Goal: Download file/media

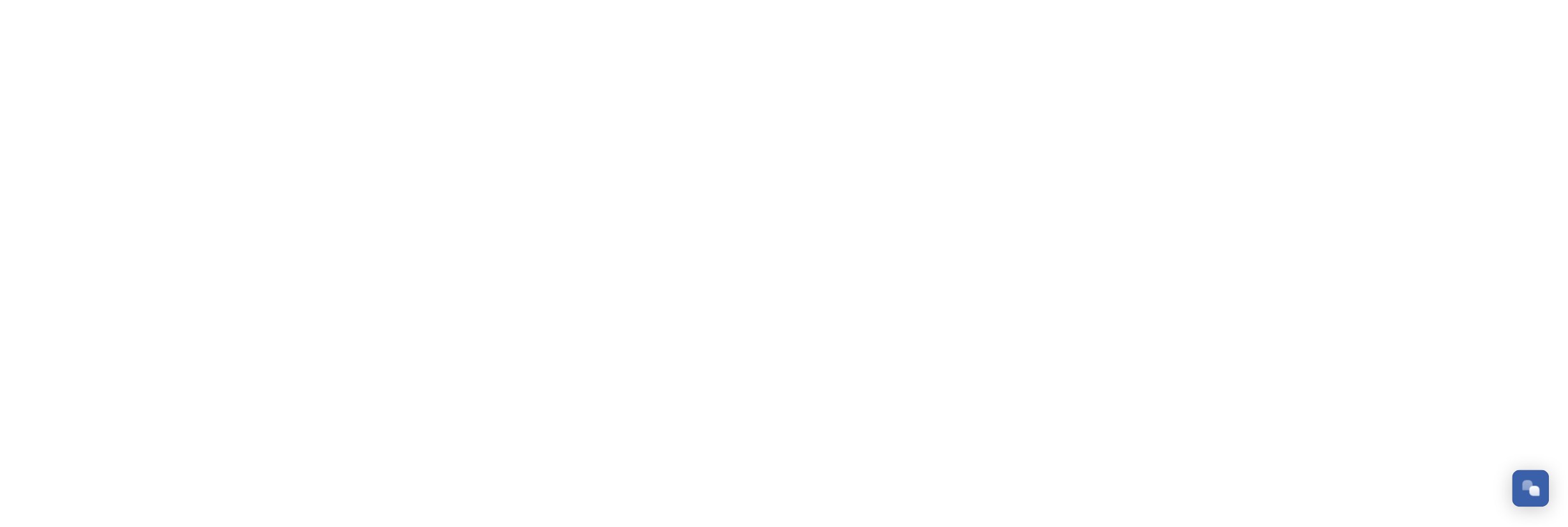
scroll to position [616, 0]
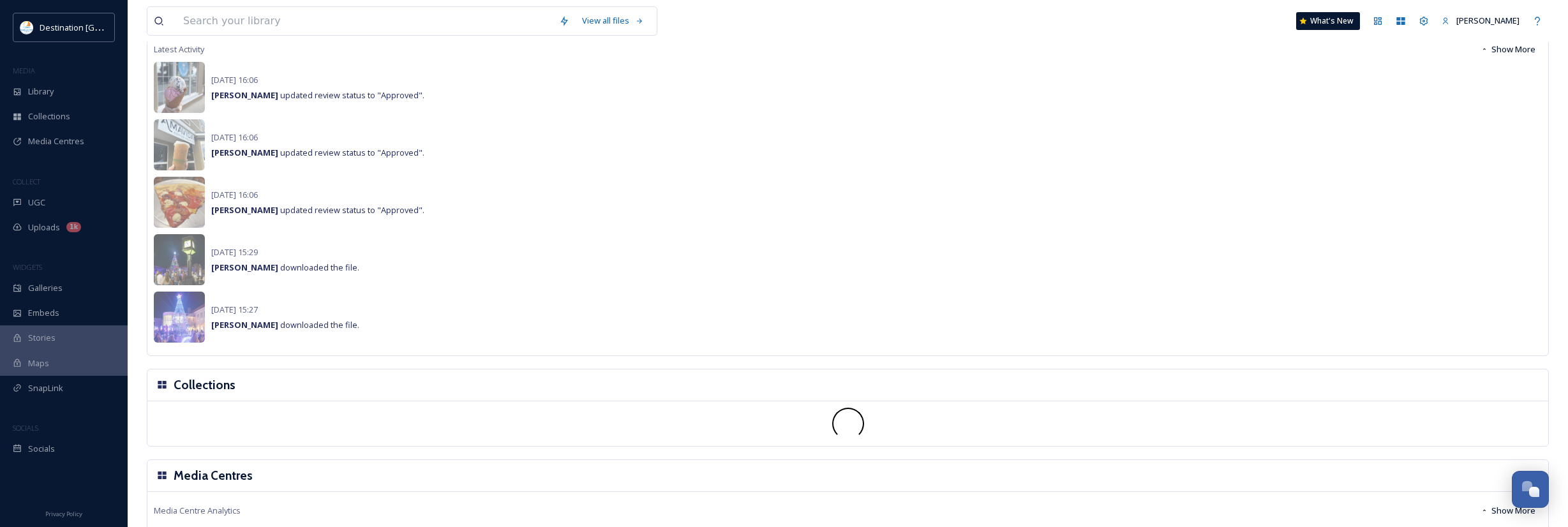
scroll to position [510, 0]
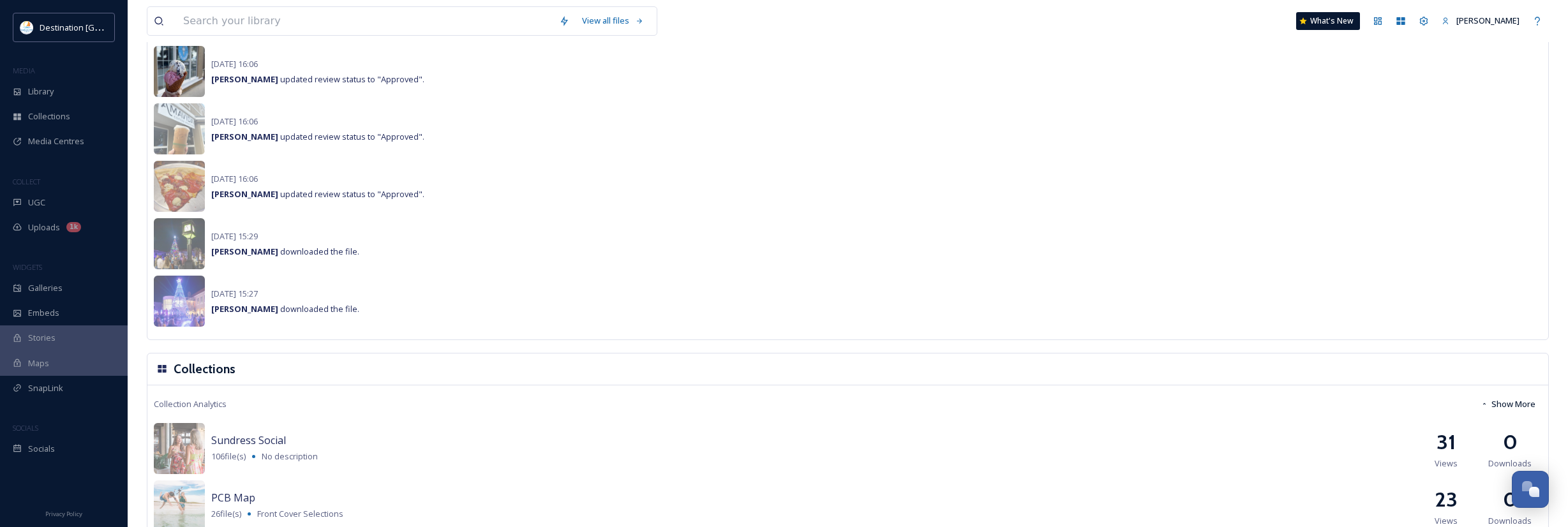
click at [184, 76] on img at bounding box center [179, 71] width 51 height 51
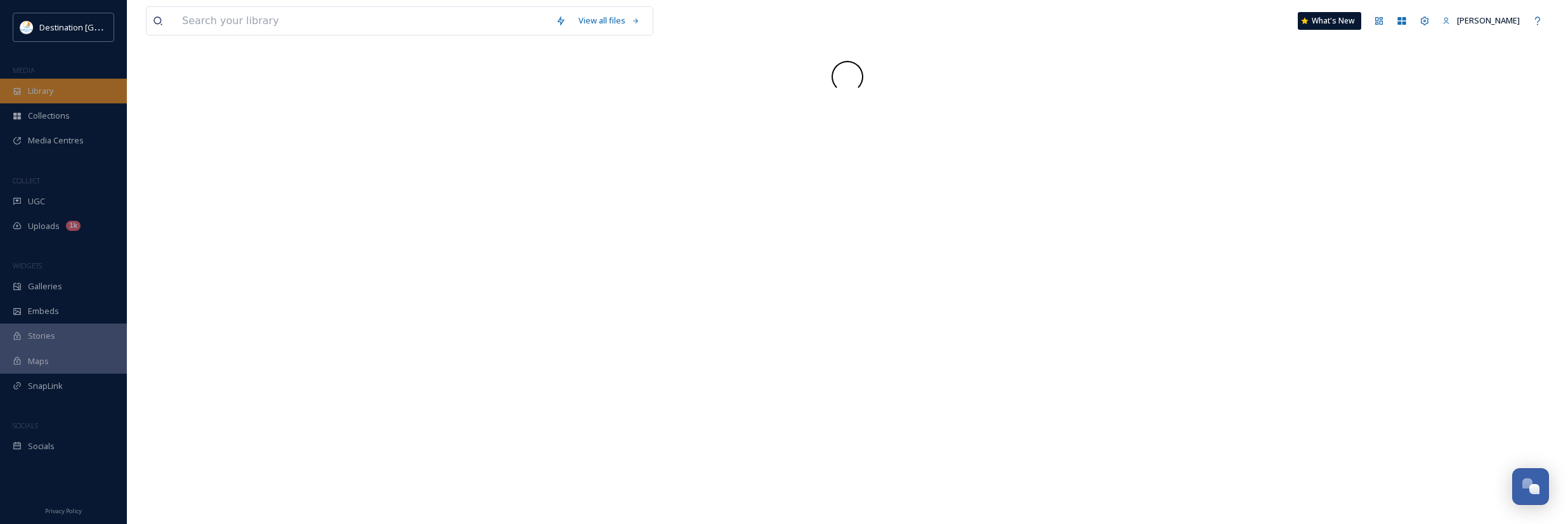
click at [63, 89] on div "Library" at bounding box center [63, 90] width 127 height 25
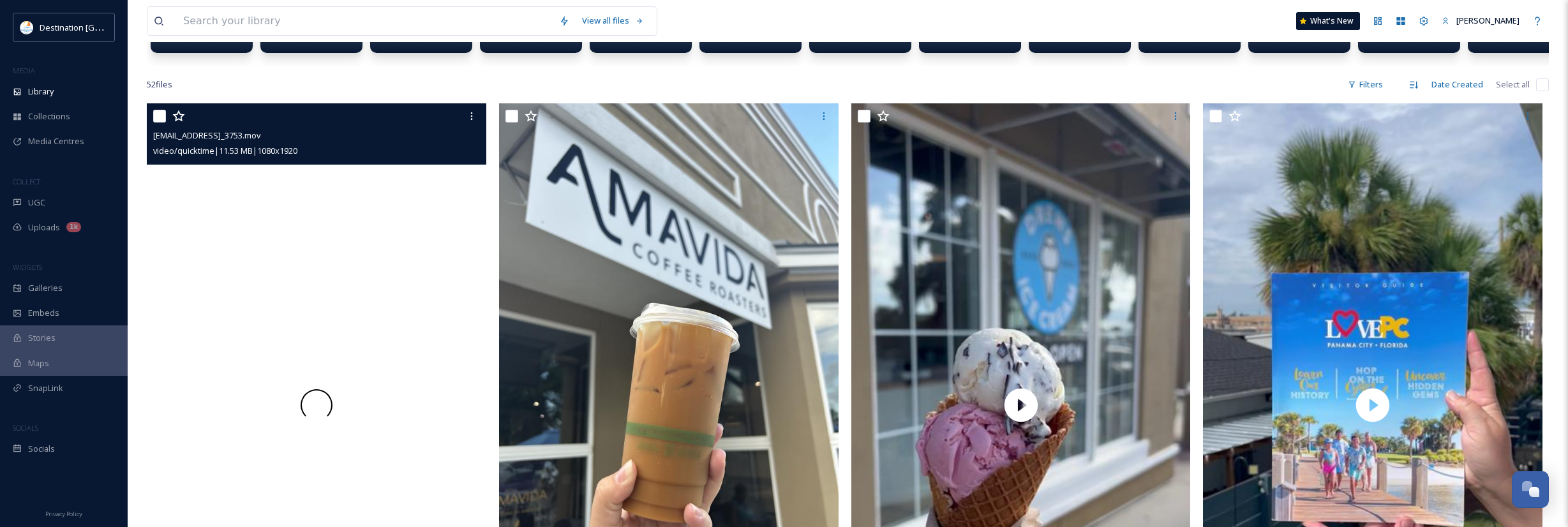
scroll to position [255, 0]
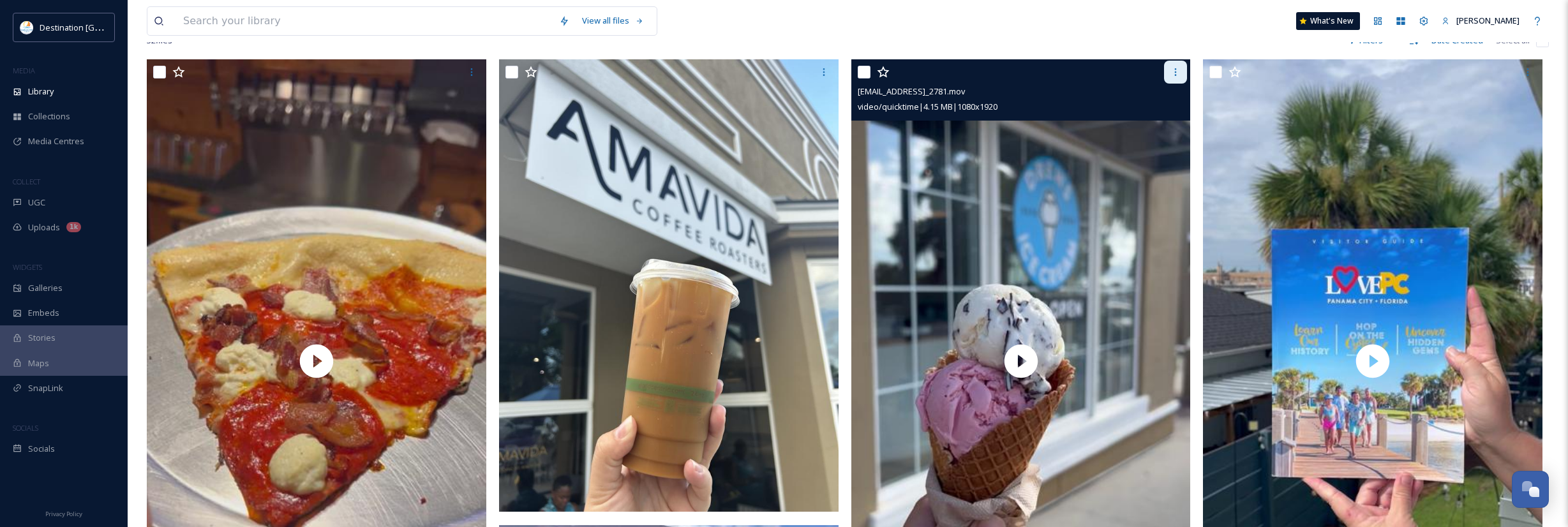
click at [1169, 81] on div at bounding box center [1175, 71] width 23 height 23
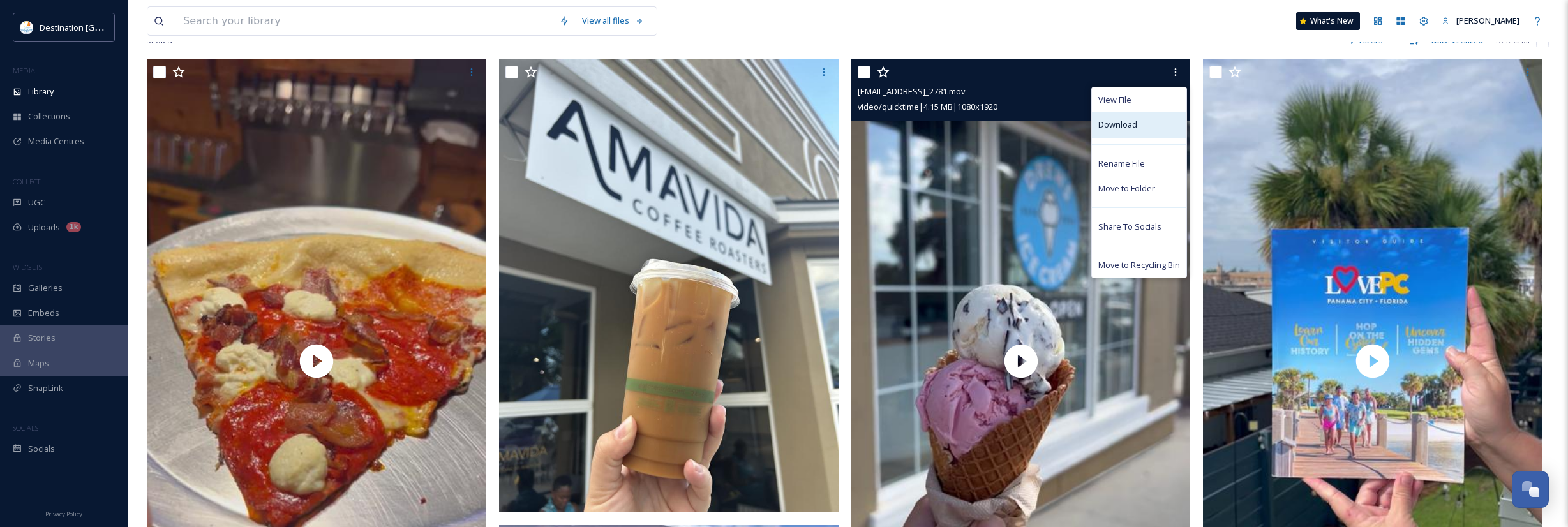
click at [1136, 131] on span "Download" at bounding box center [1118, 125] width 39 height 12
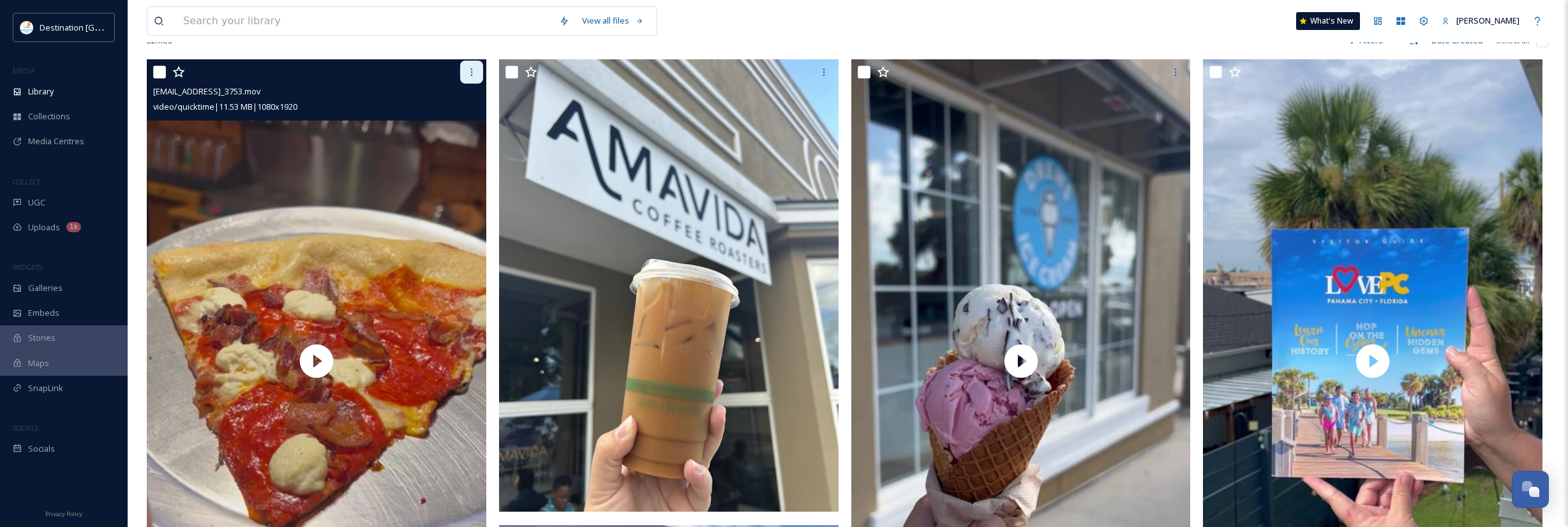
click at [464, 84] on div at bounding box center [472, 71] width 23 height 23
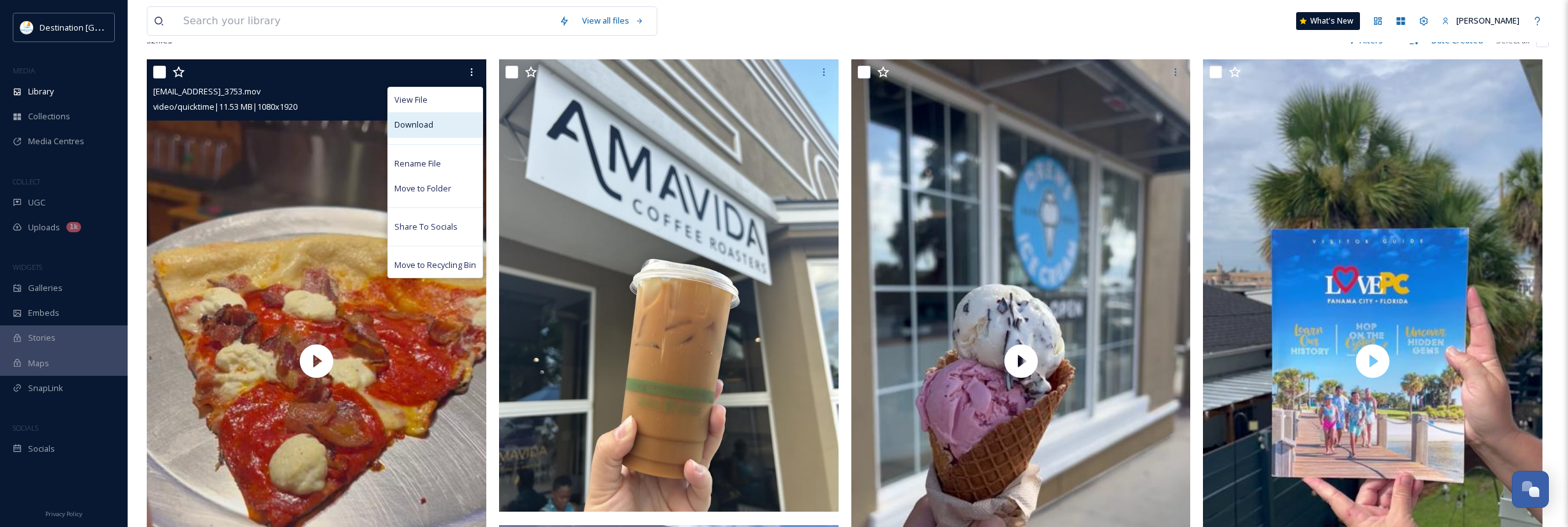
click at [420, 131] on span "Download" at bounding box center [414, 125] width 39 height 12
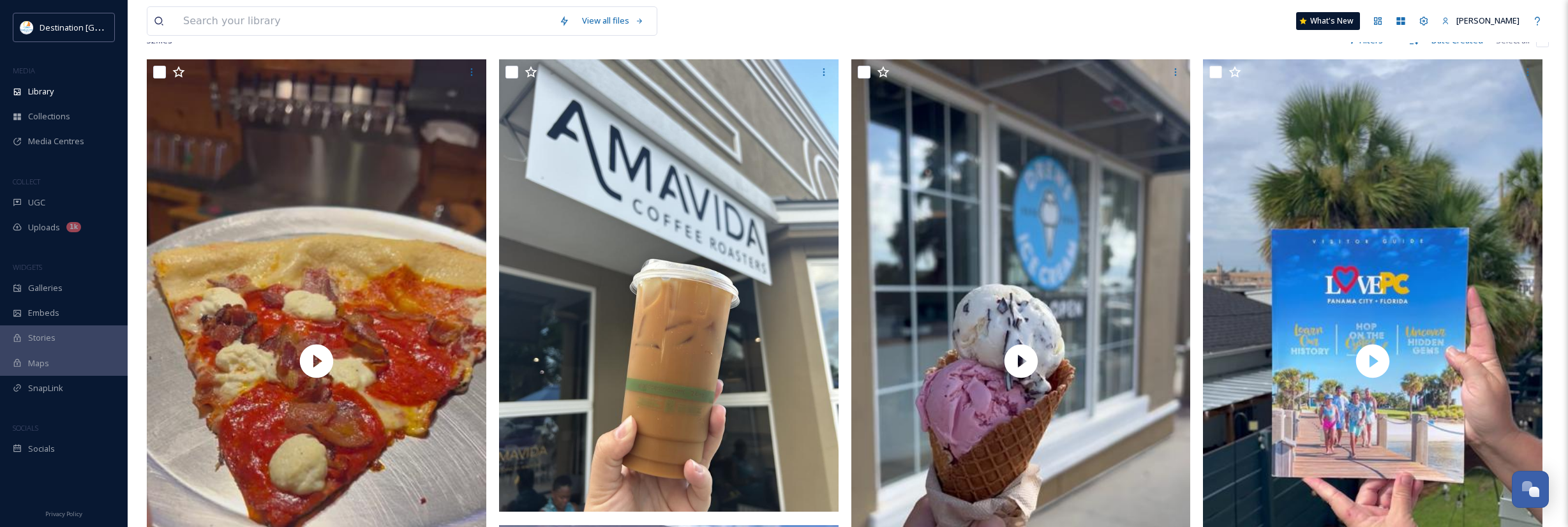
click at [892, 24] on div "View all files What's New [PERSON_NAME]" at bounding box center [848, 21] width 1402 height 42
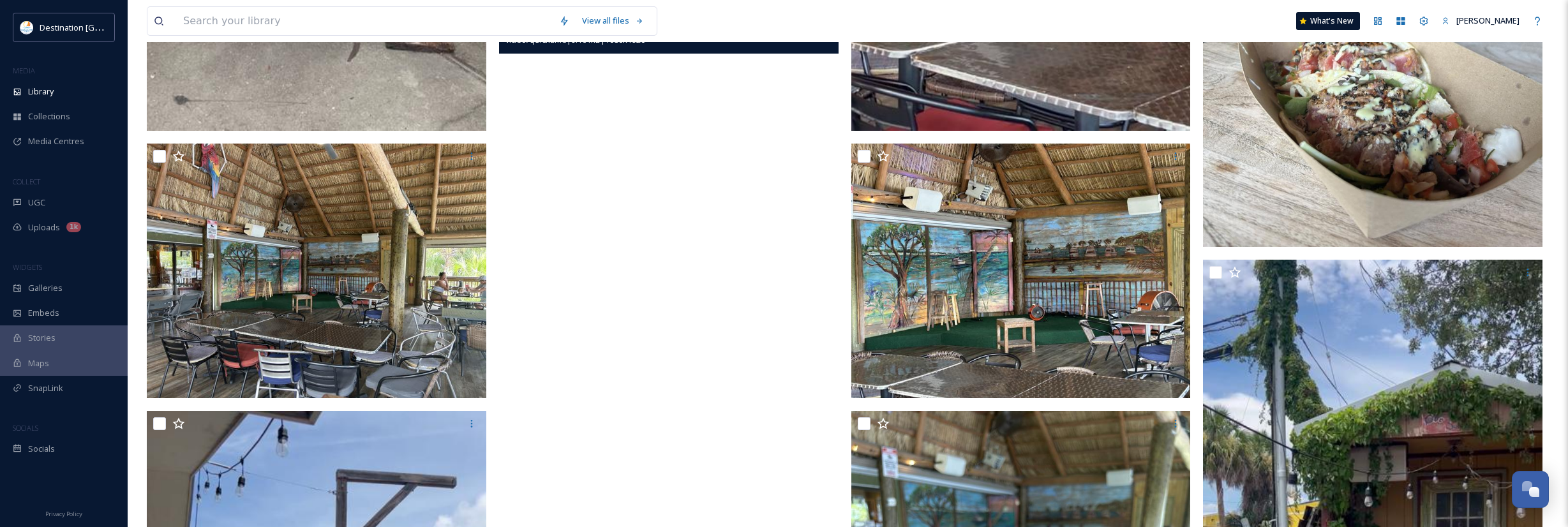
scroll to position [1340, 0]
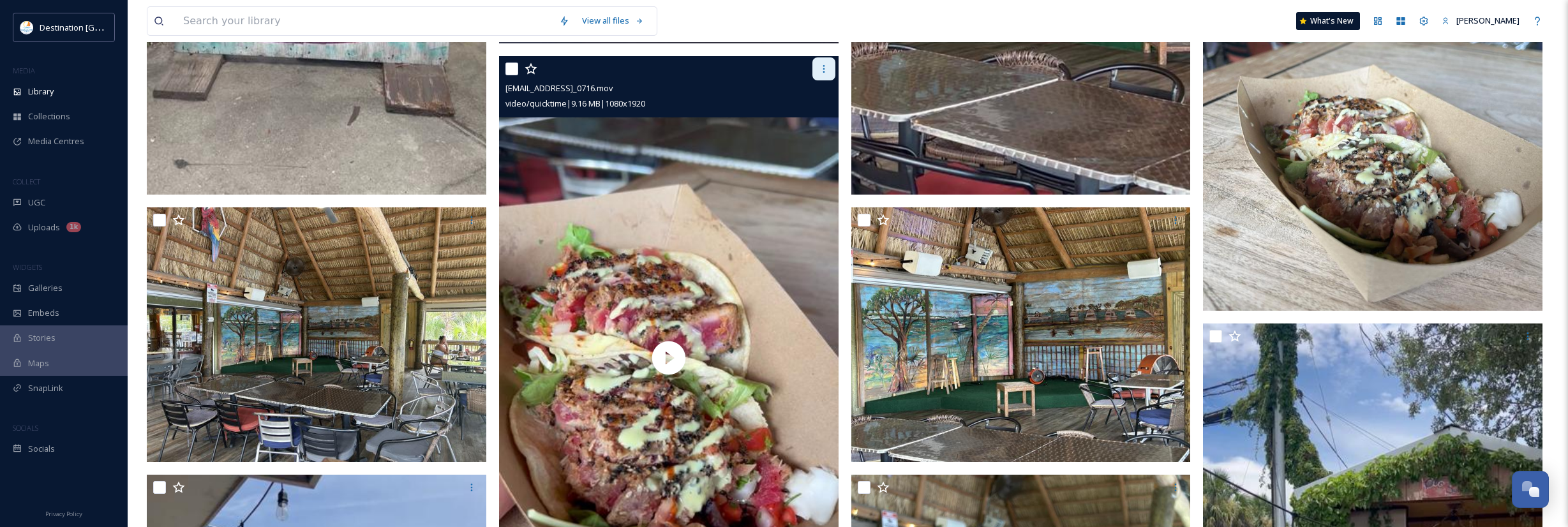
click at [817, 80] on div at bounding box center [824, 68] width 23 height 23
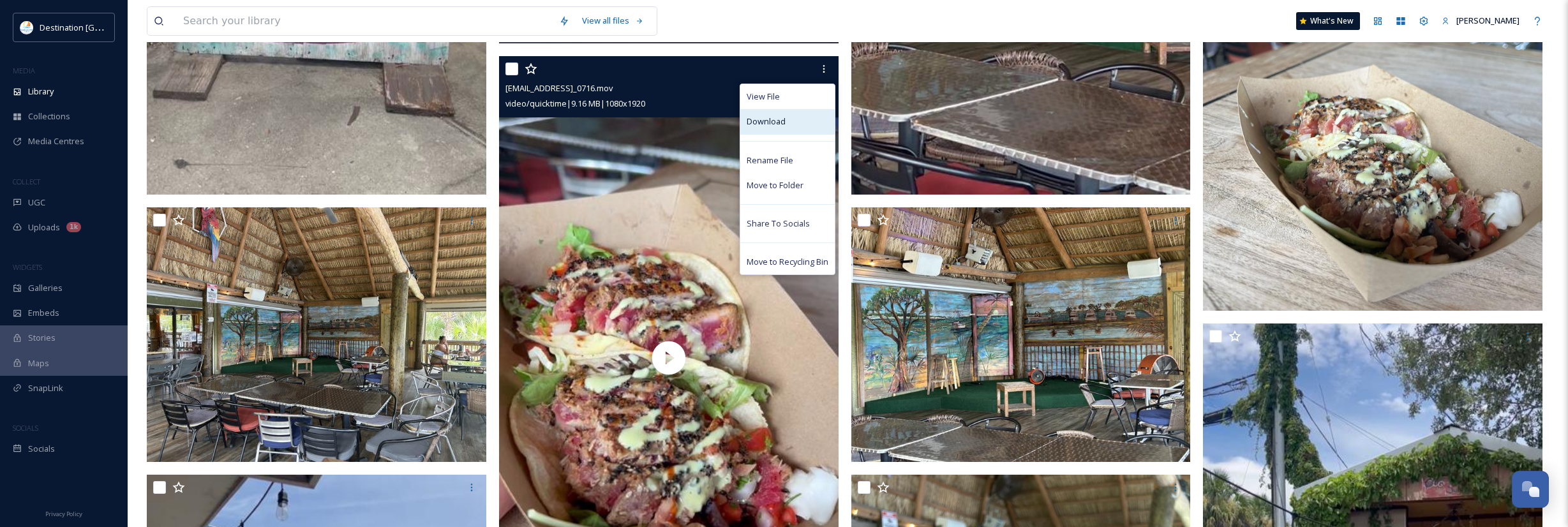
click at [800, 133] on div "Download" at bounding box center [788, 121] width 95 height 25
